Goal: Task Accomplishment & Management: Manage account settings

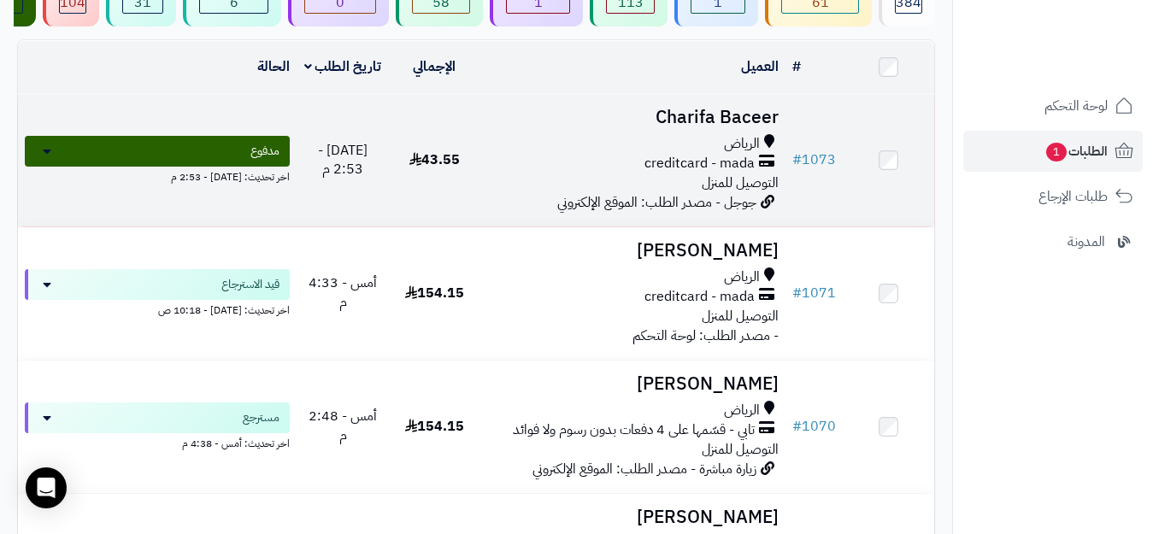
scroll to position [171, 0]
click at [547, 153] on div "الرياض" at bounding box center [632, 143] width 291 height 20
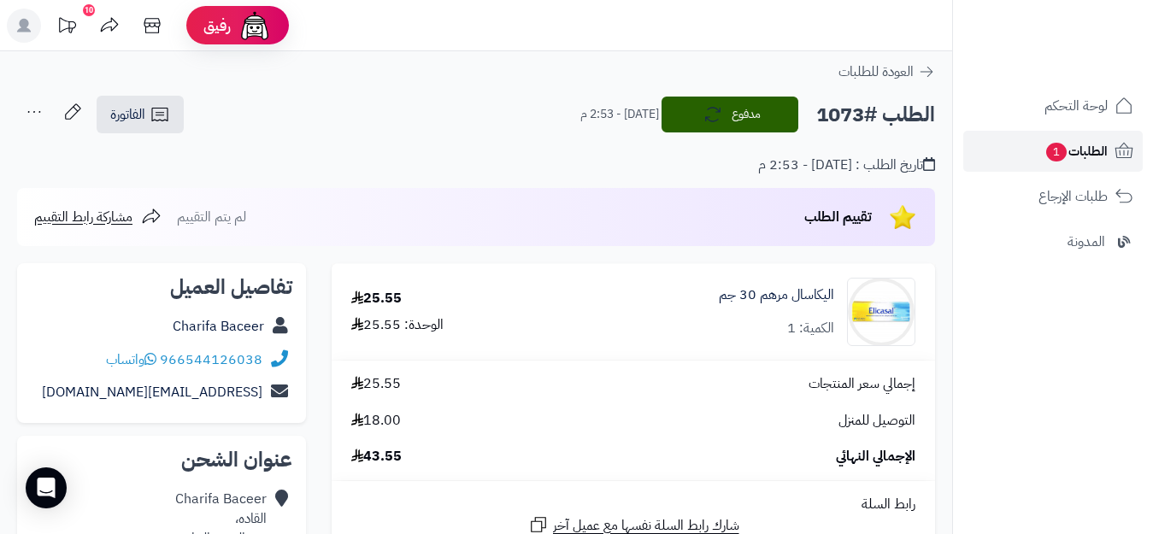
click at [1063, 141] on span "الطلبات 1" at bounding box center [1075, 151] width 63 height 24
